Goal: Task Accomplishment & Management: Manage account settings

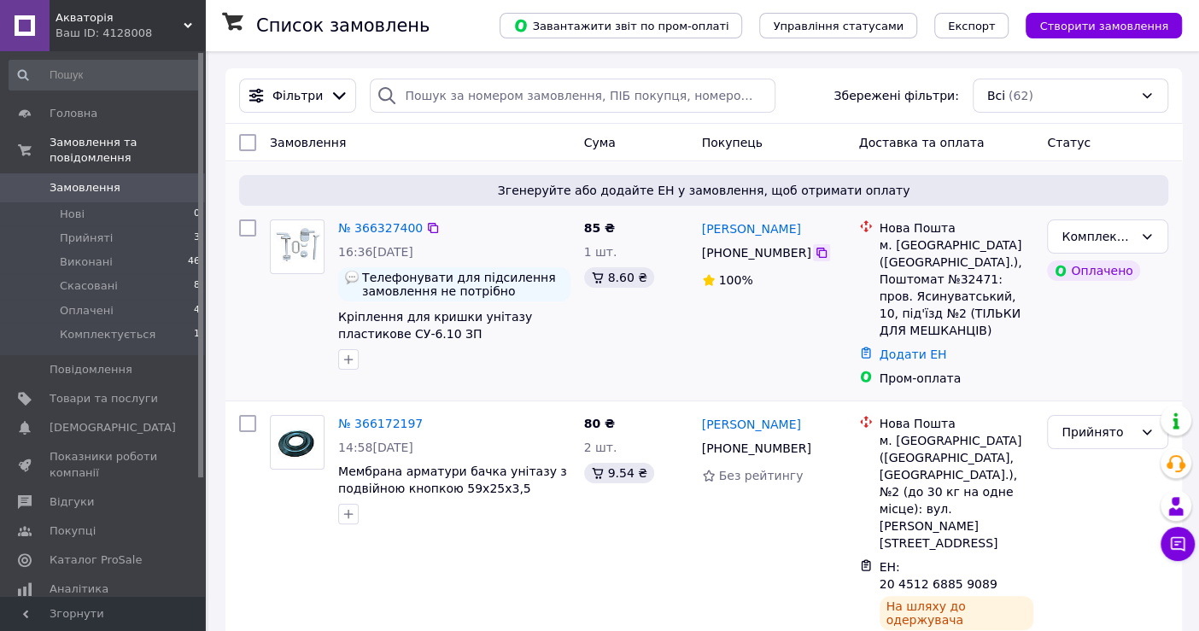
click at [817, 249] on icon at bounding box center [822, 253] width 10 height 10
drag, startPoint x: 803, startPoint y: 228, endPoint x: 701, endPoint y: 226, distance: 102.5
click at [701, 226] on div "[PERSON_NAME]" at bounding box center [774, 228] width 147 height 21
copy link "[PERSON_NAME]"
click at [742, 323] on div "[PERSON_NAME] [PHONE_NUMBER]%" at bounding box center [773, 303] width 157 height 181
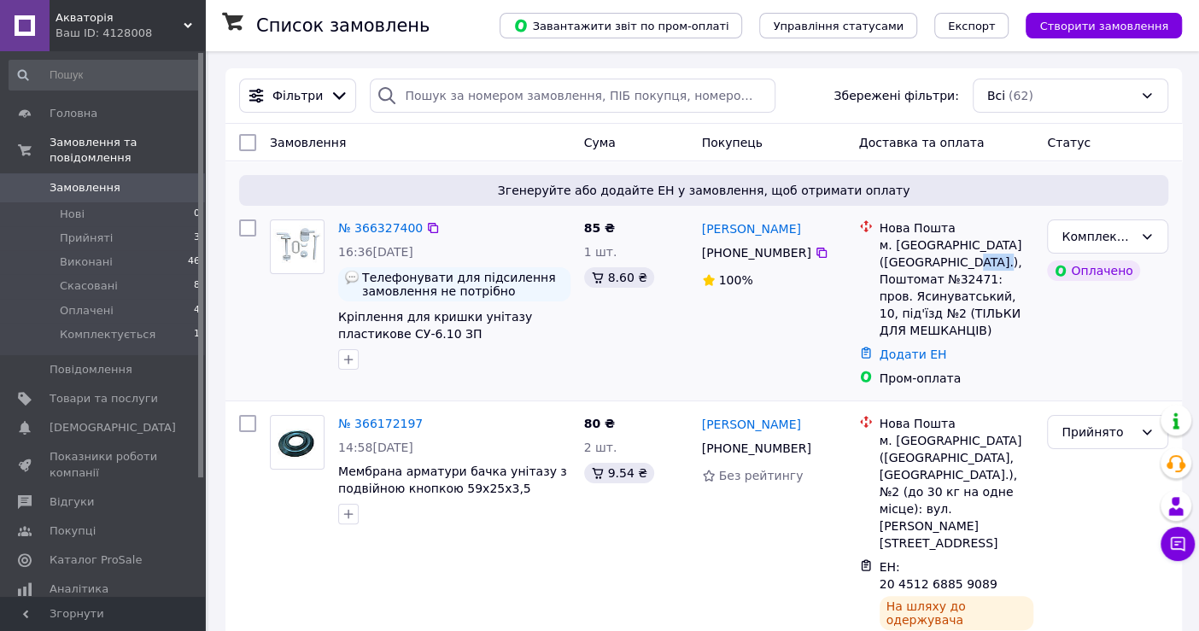
drag, startPoint x: 984, startPoint y: 261, endPoint x: 954, endPoint y: 262, distance: 29.9
click at [954, 262] on div "м. [GEOGRAPHIC_DATA] ([GEOGRAPHIC_DATA].), Поштомат №32471: пров. Ясинуватський…" at bounding box center [957, 288] width 155 height 103
copy div "32471"
click at [908, 348] on link "Додати ЕН" at bounding box center [913, 355] width 67 height 14
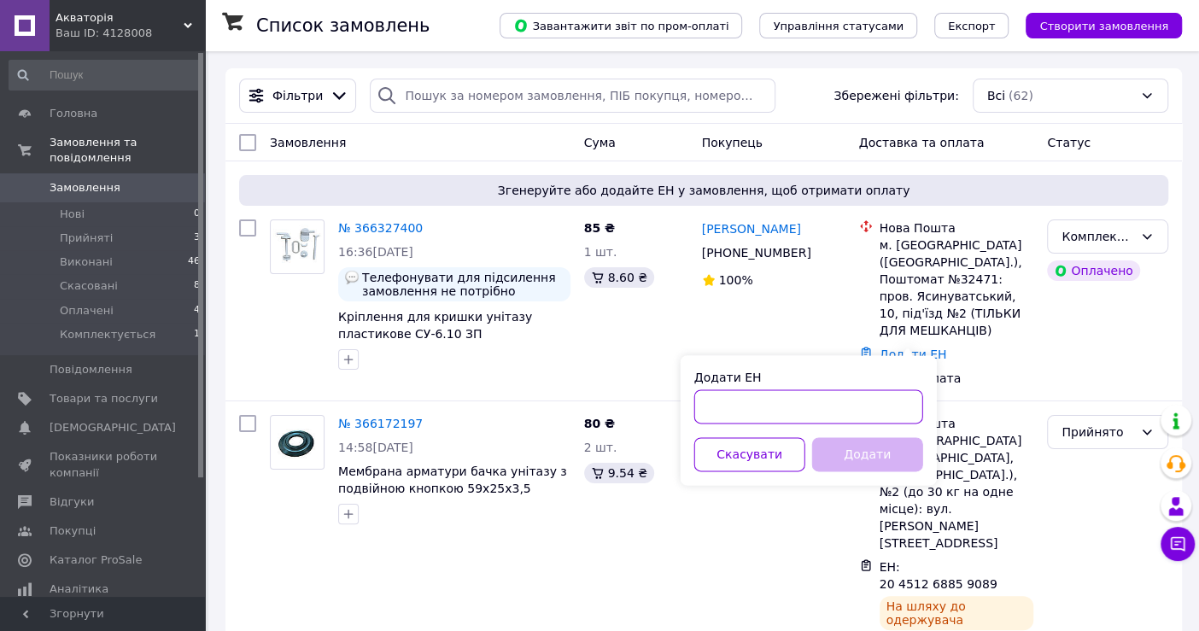
click at [838, 403] on input "Додати ЕН" at bounding box center [809, 407] width 229 height 34
paste input "20451269210276"
type input "20451269210276"
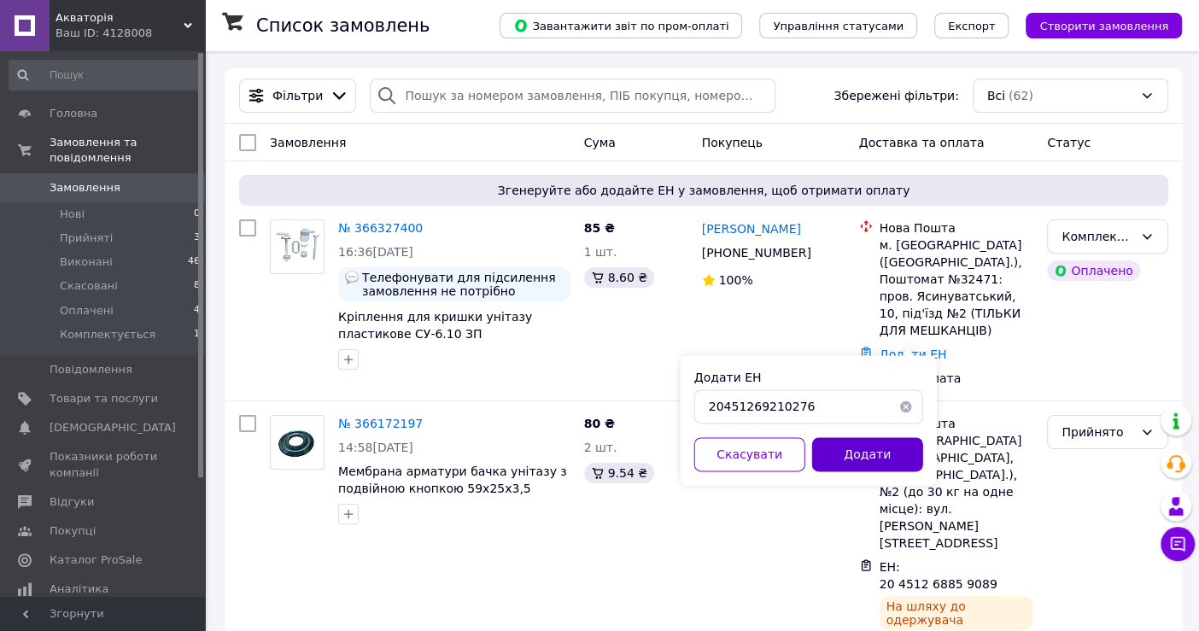
click at [851, 461] on button "Додати" at bounding box center [867, 454] width 111 height 34
